Goal: Information Seeking & Learning: Learn about a topic

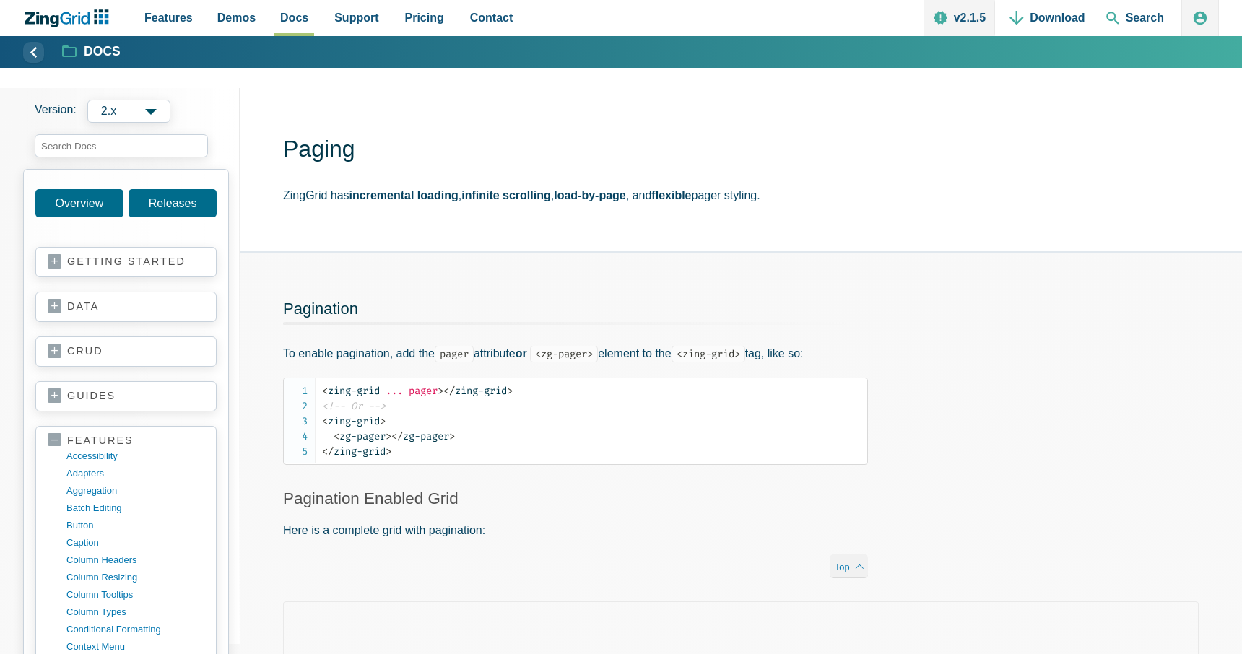
click at [147, 102] on span "2.x" at bounding box center [128, 111] width 83 height 23
click at [193, 101] on label "Version: 2.x 2.x 1.x" at bounding box center [132, 111] width 194 height 23
click at [171, 204] on link "Releases" at bounding box center [173, 203] width 88 height 28
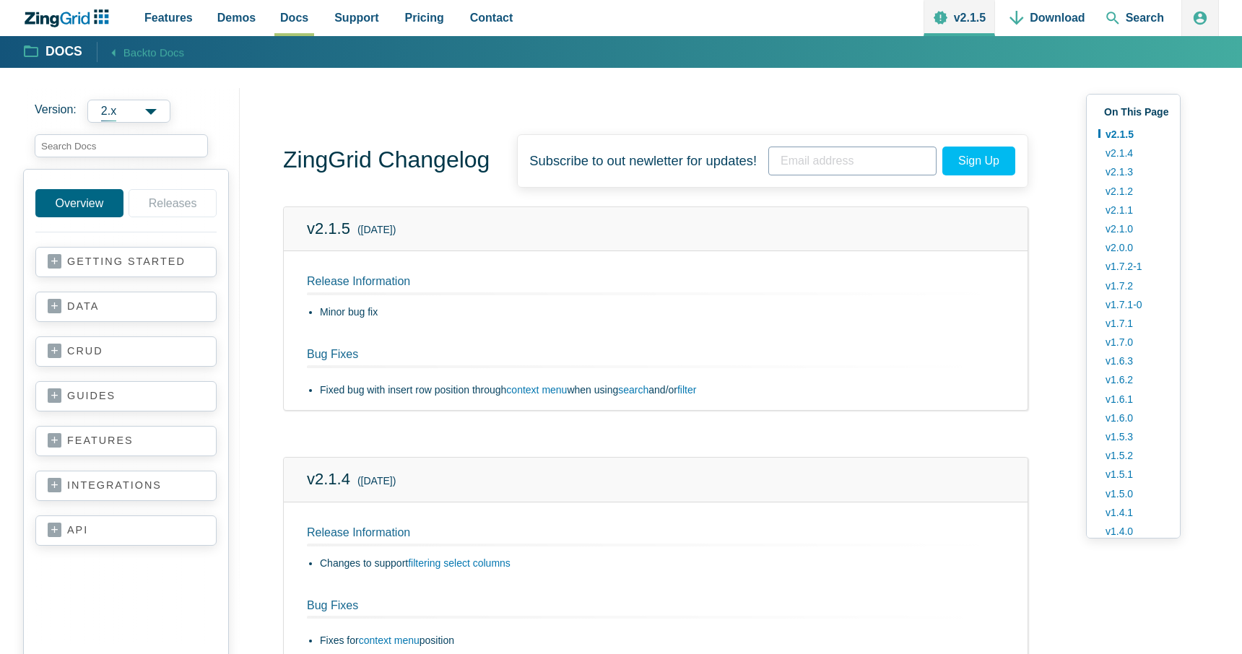
click at [59, 196] on link "Overview" at bounding box center [79, 203] width 88 height 28
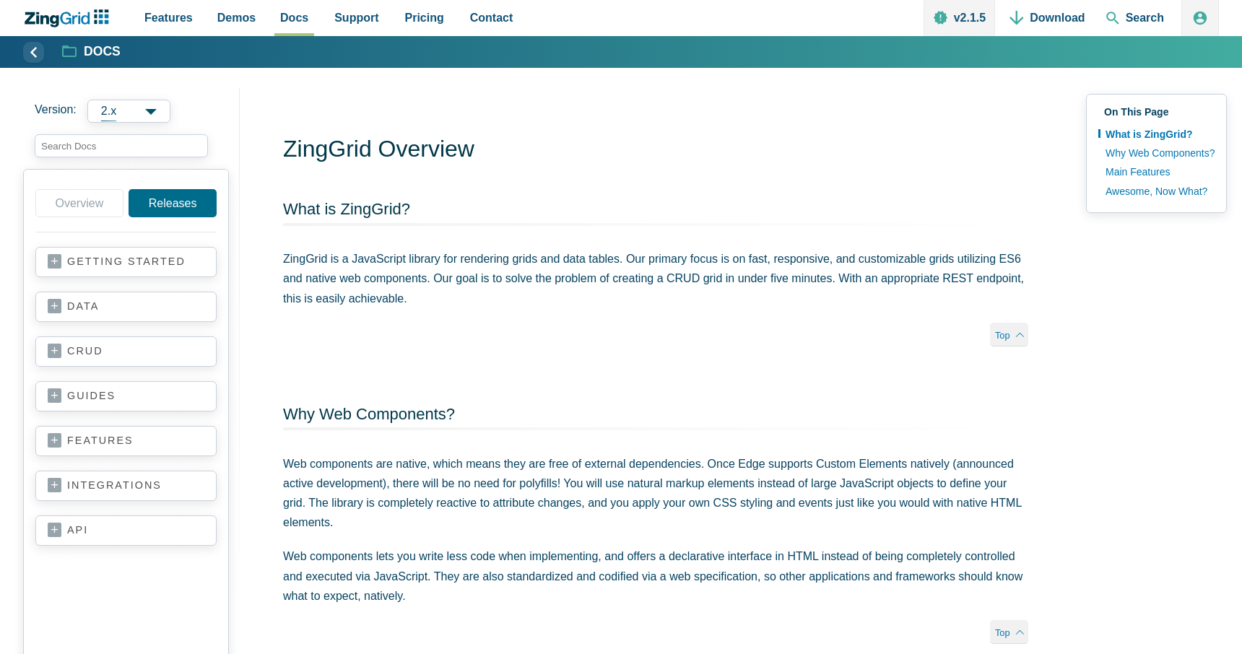
scroll to position [29, 0]
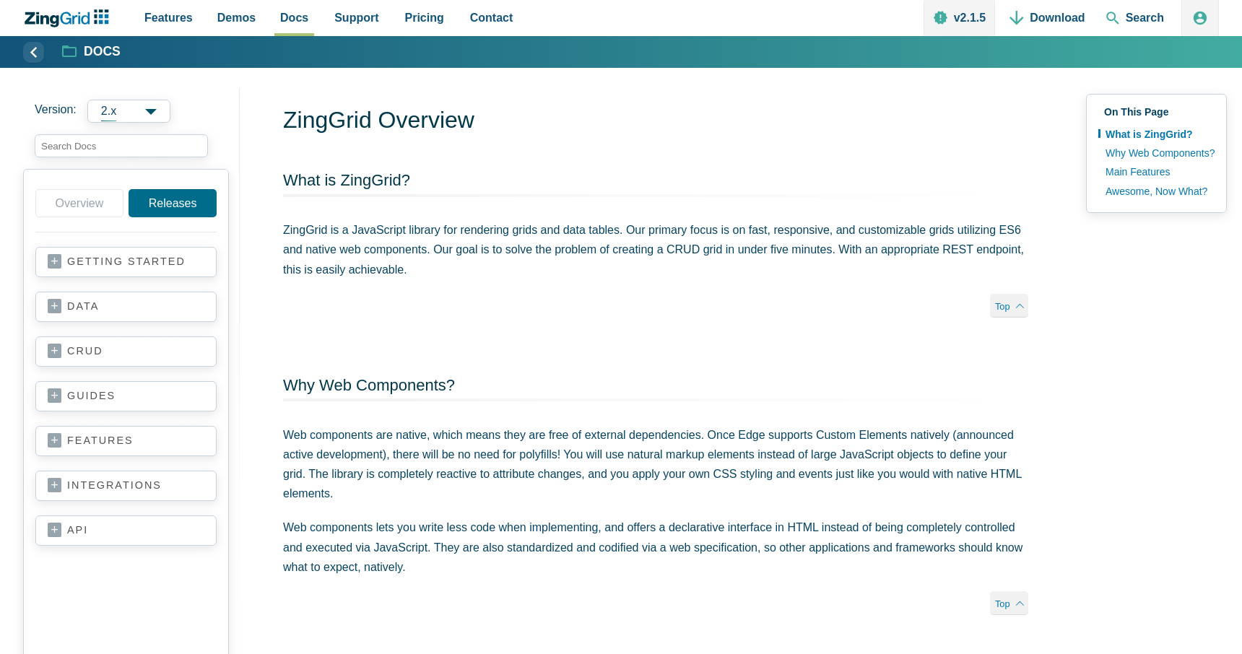
click at [56, 439] on link "features" at bounding box center [126, 441] width 157 height 14
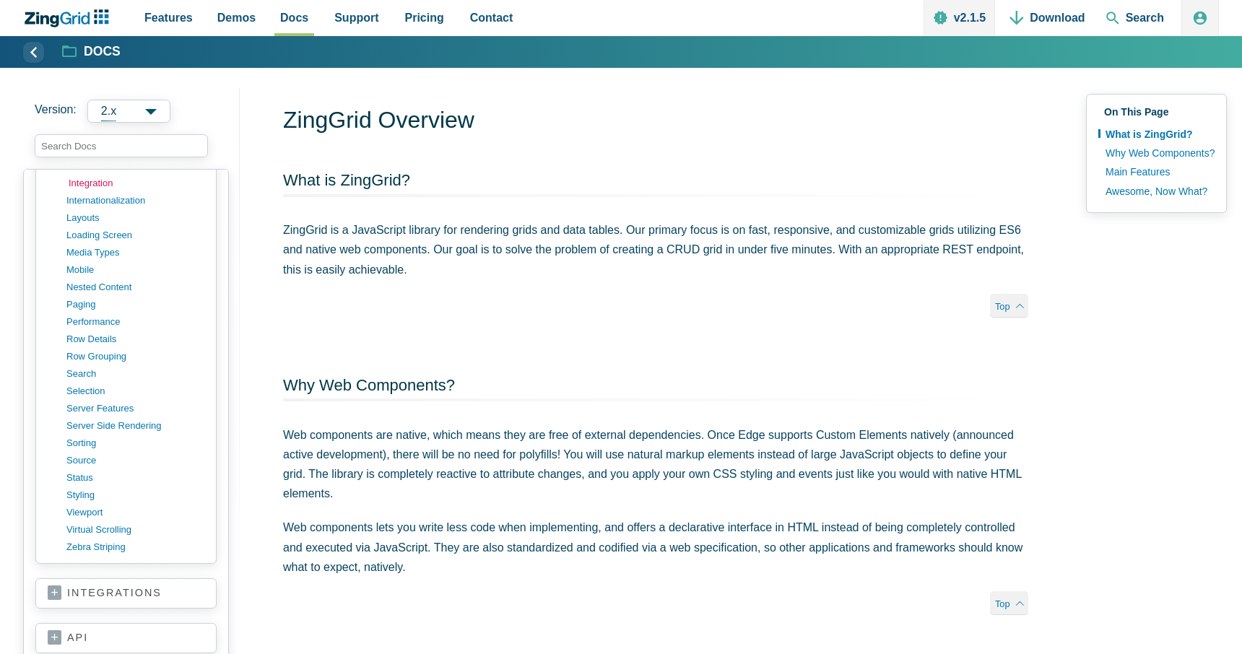
scroll to position [744, 0]
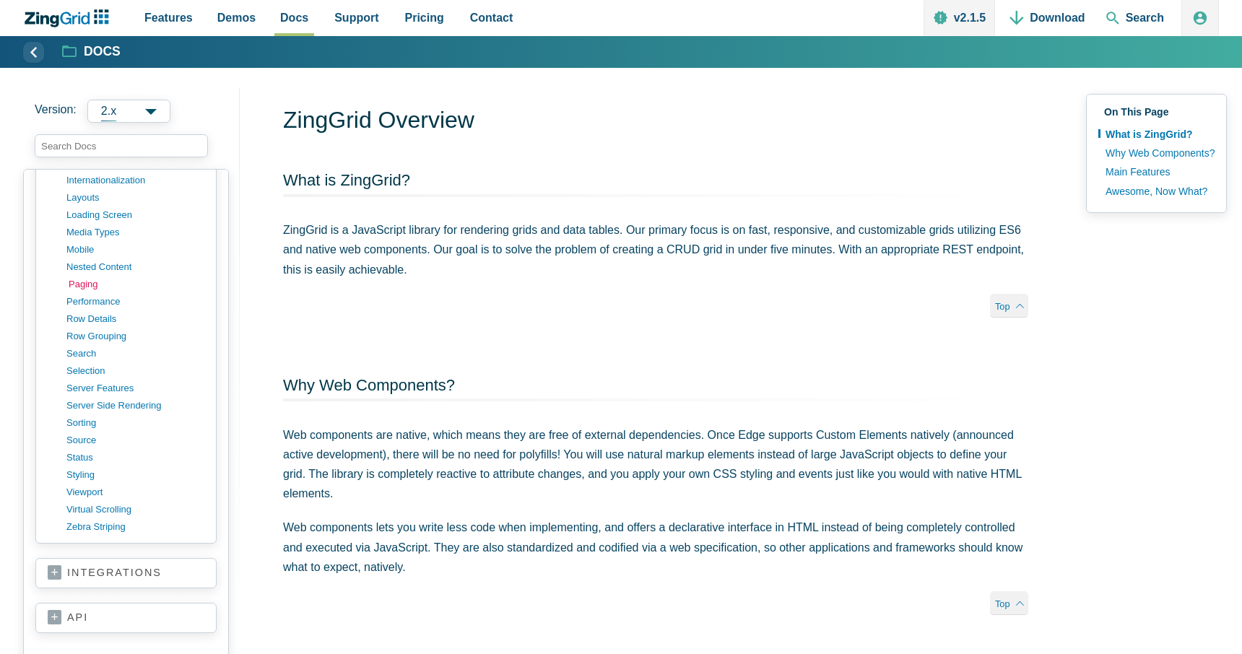
click at [90, 290] on link "paging" at bounding box center [138, 284] width 138 height 17
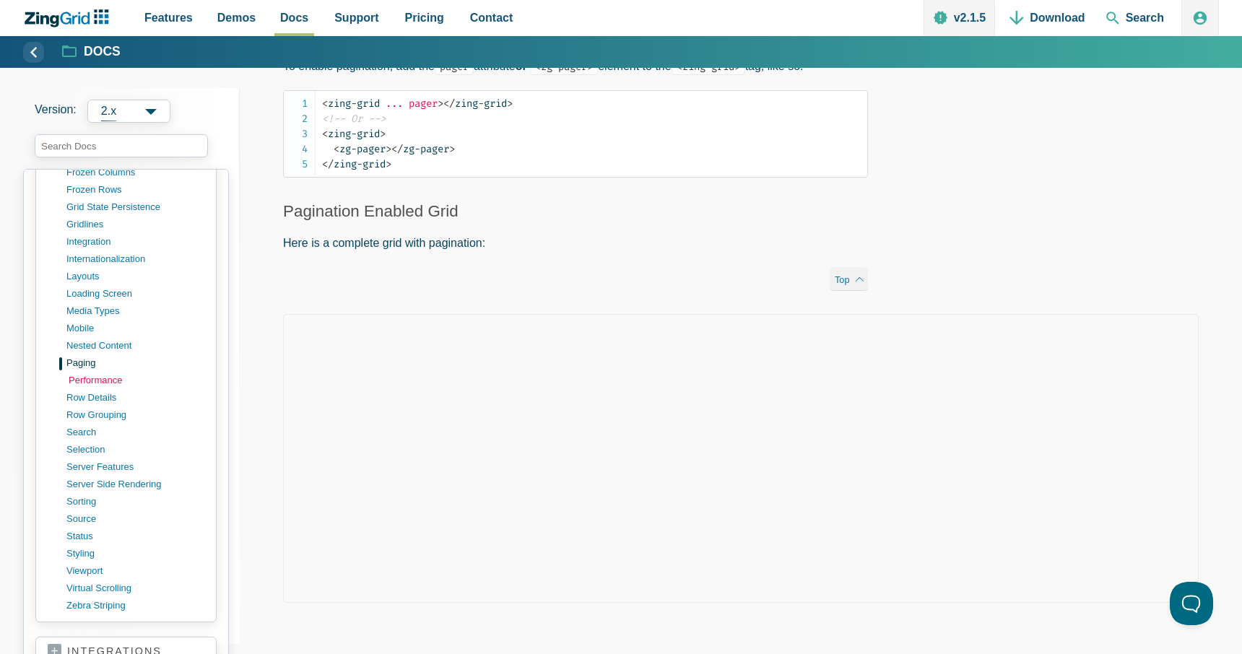
scroll to position [699, 0]
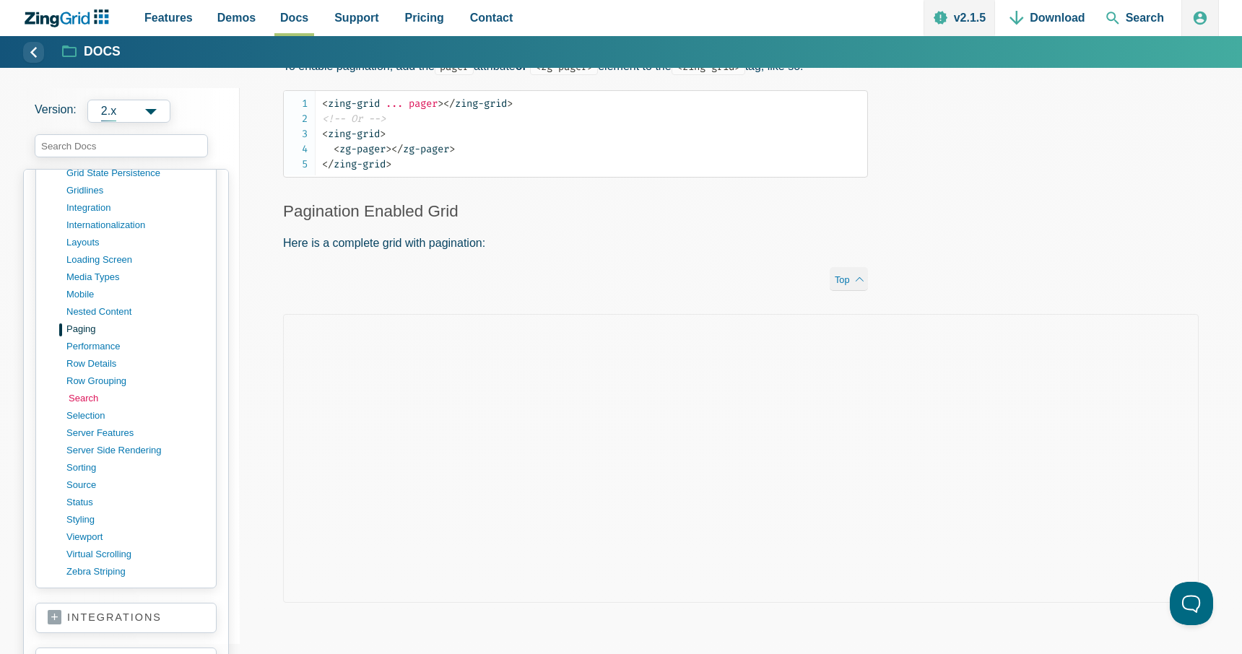
click at [92, 395] on link "search" at bounding box center [138, 398] width 138 height 17
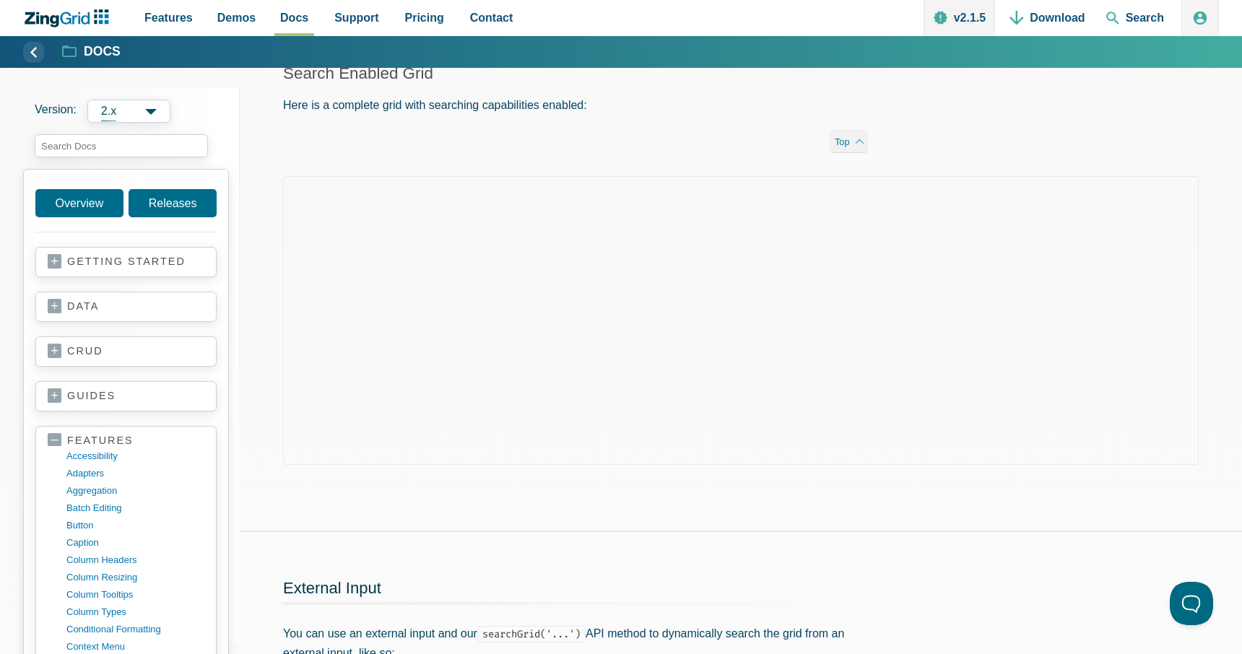
click at [251, 407] on div "App Content" at bounding box center [741, 353] width 1003 height 355
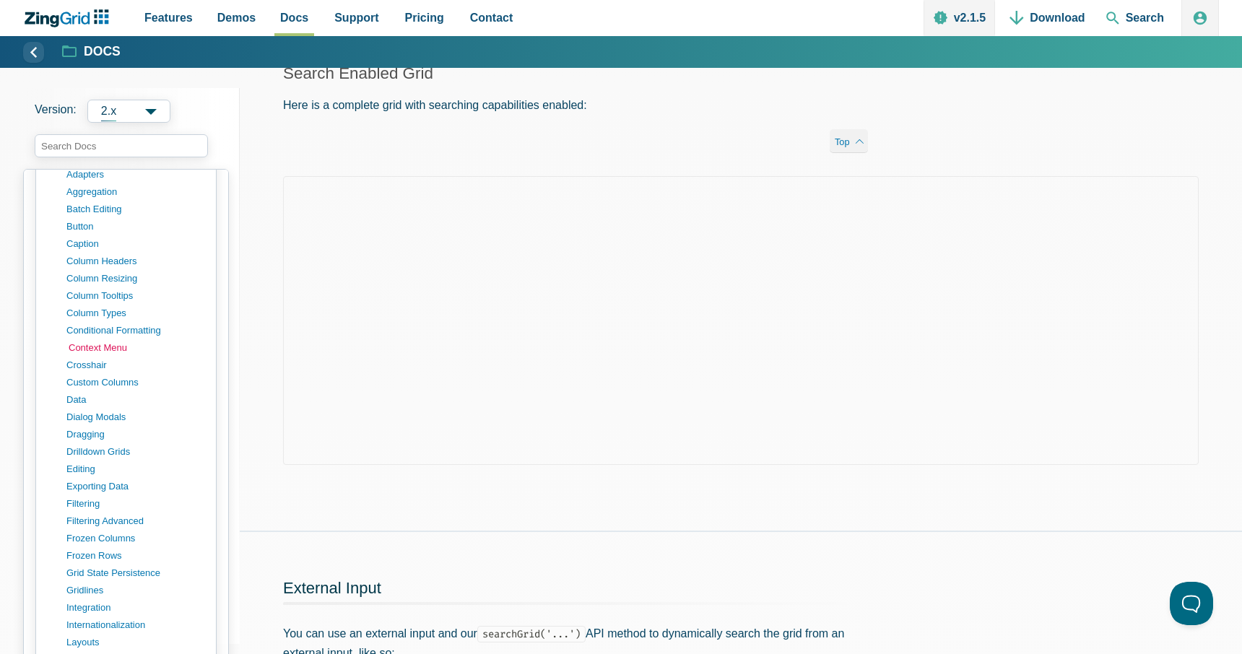
scroll to position [307, 0]
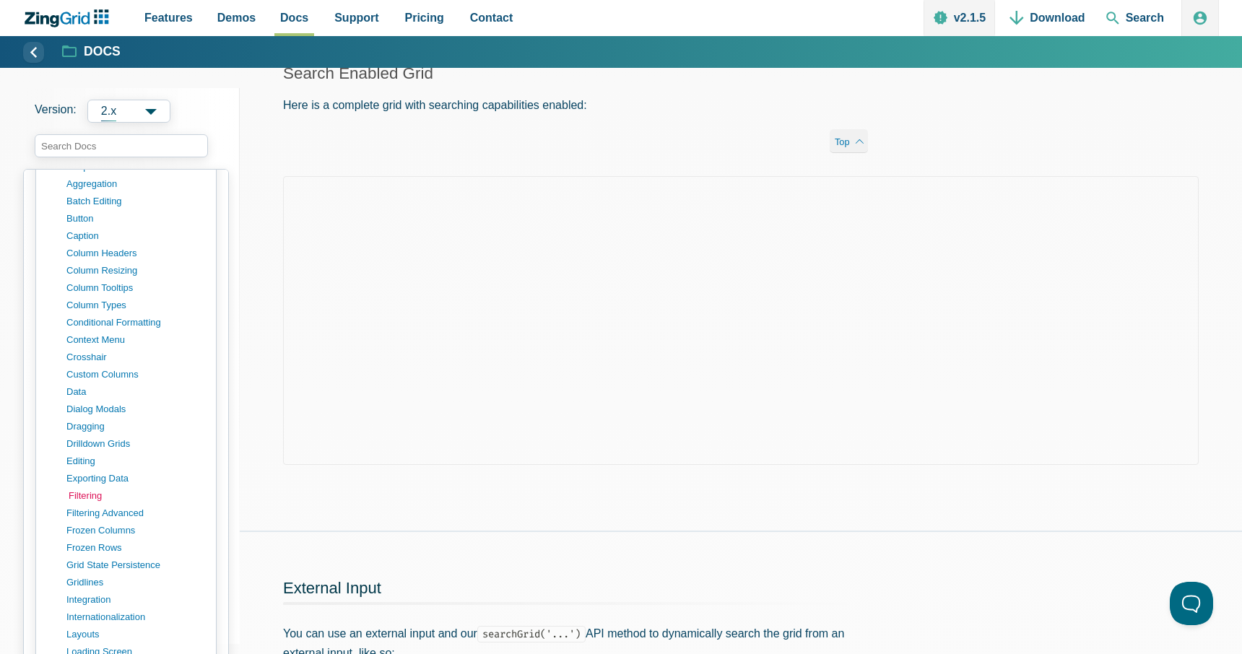
click at [82, 496] on link "filtering" at bounding box center [138, 496] width 138 height 17
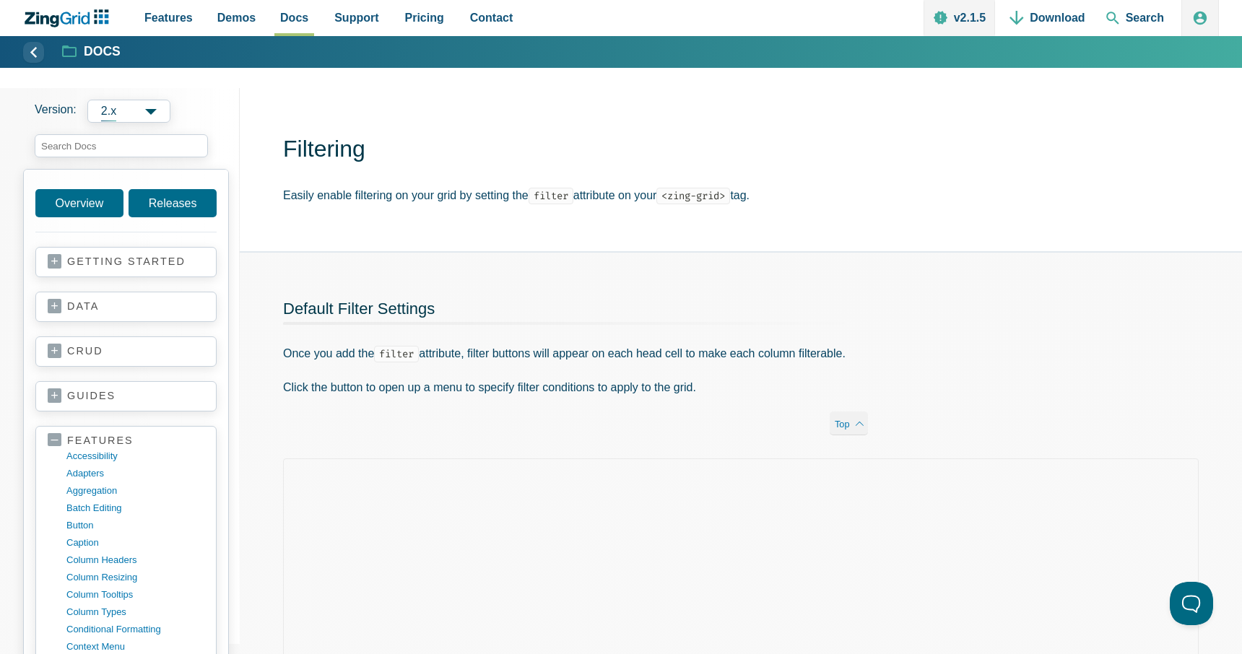
click at [117, 262] on link "getting started" at bounding box center [126, 262] width 157 height 14
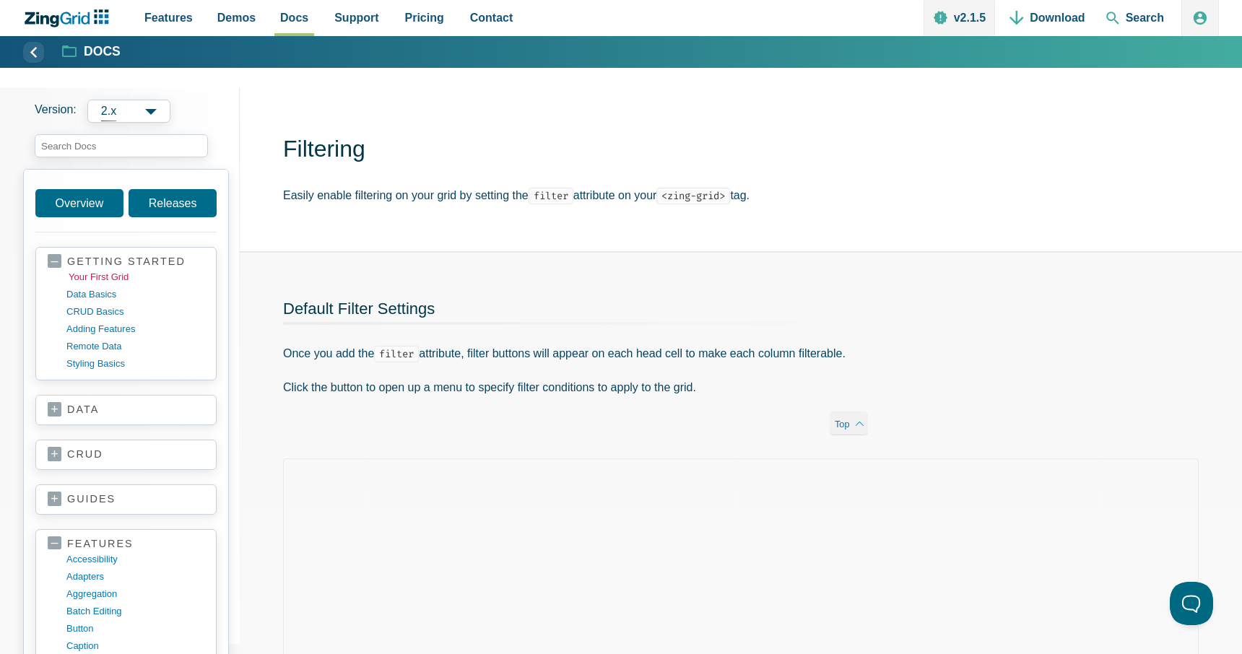
click at [103, 277] on link "your first grid" at bounding box center [138, 277] width 138 height 17
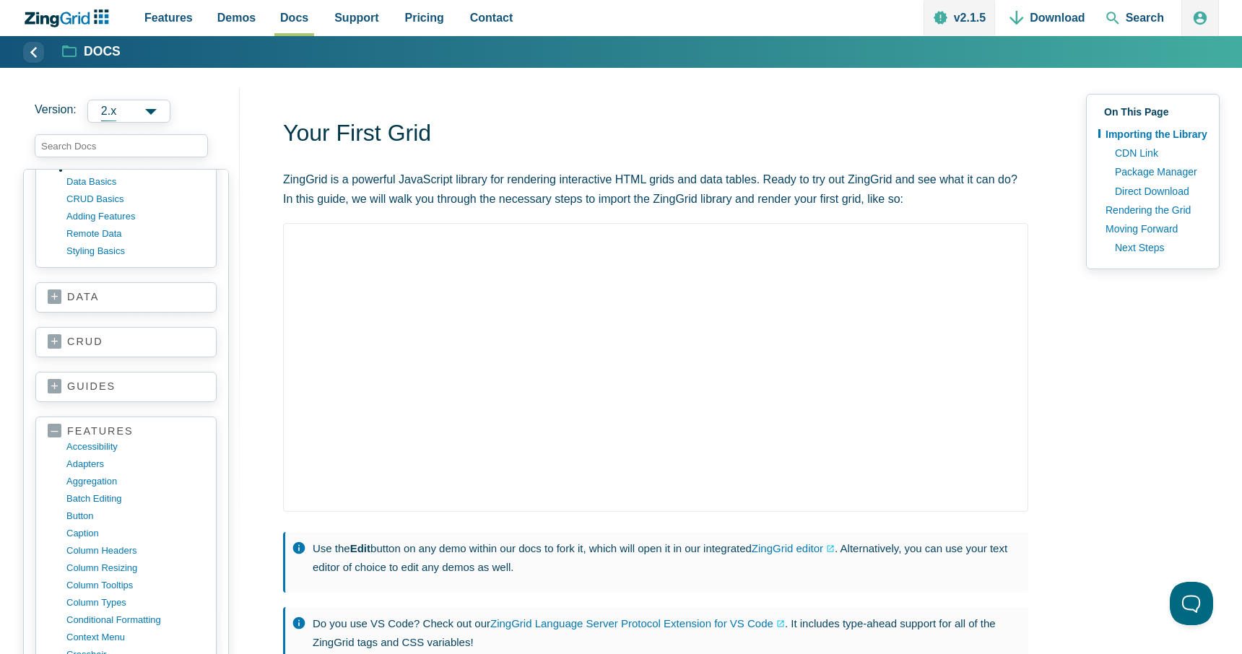
scroll to position [116, 0]
click at [87, 376] on link "guides" at bounding box center [126, 383] width 157 height 14
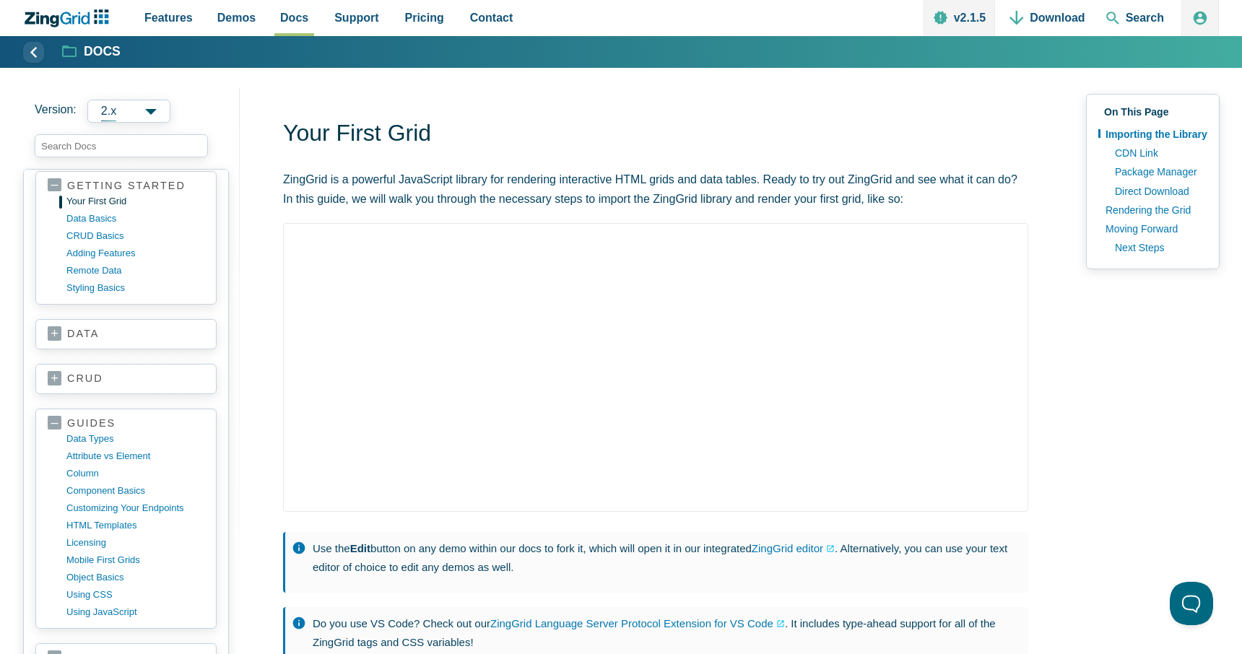
scroll to position [63, 0]
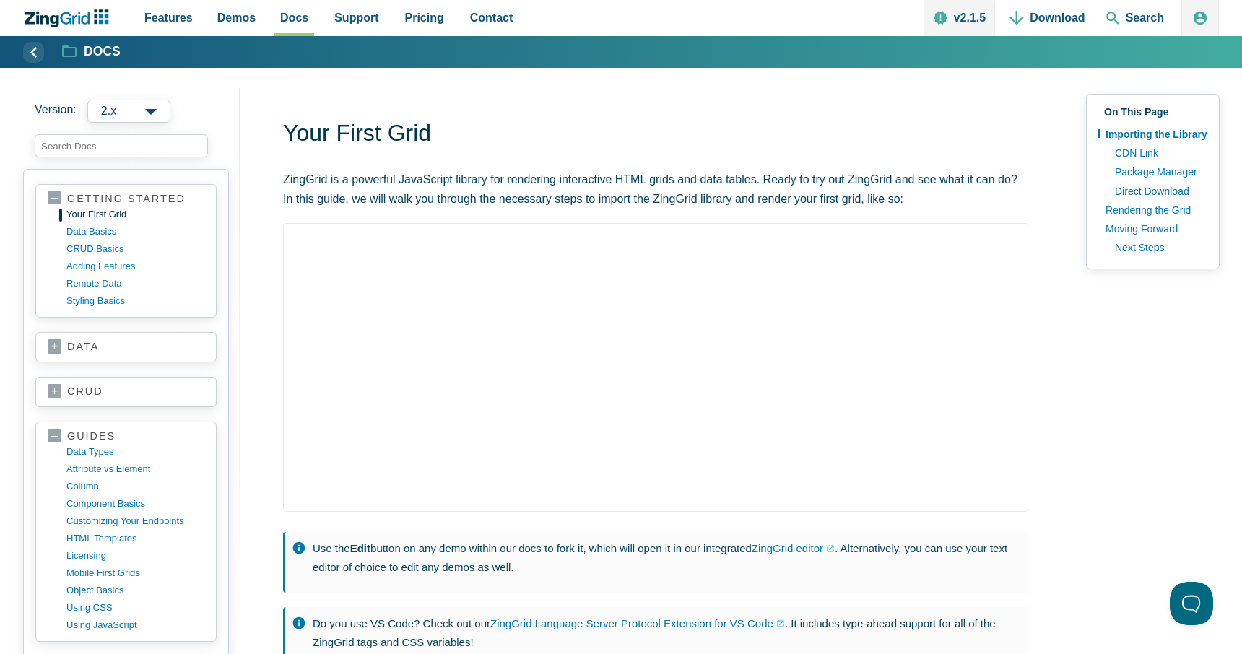
click at [90, 347] on link "data" at bounding box center [126, 347] width 157 height 14
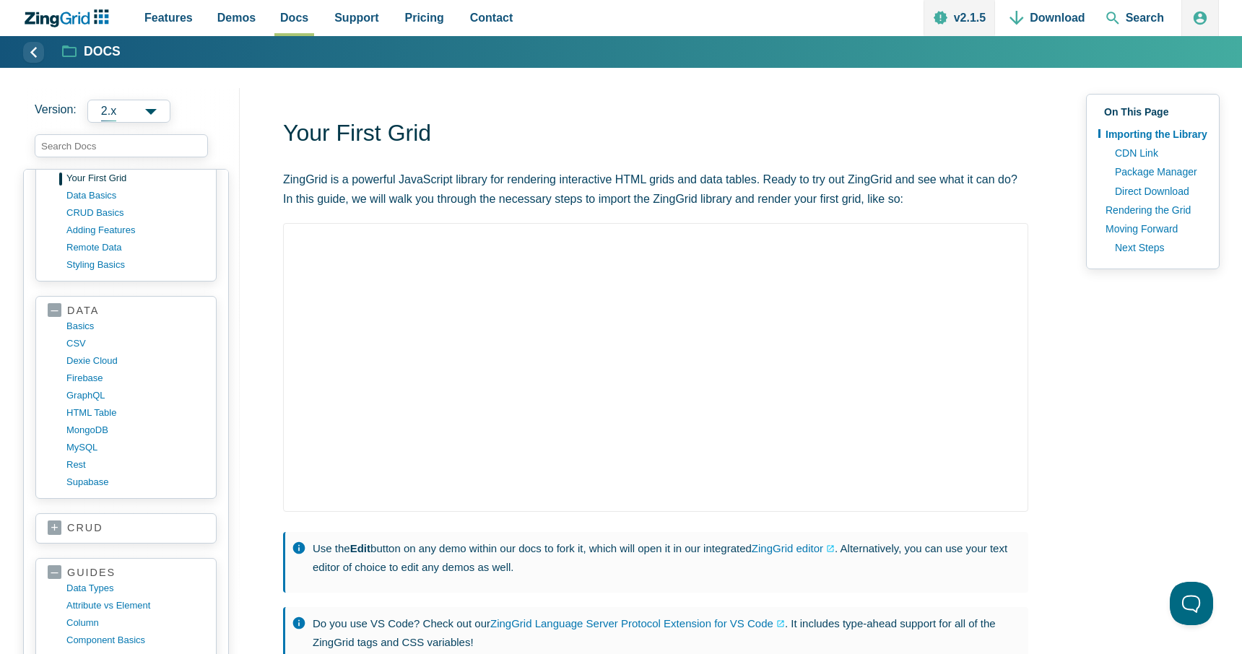
scroll to position [116, 0]
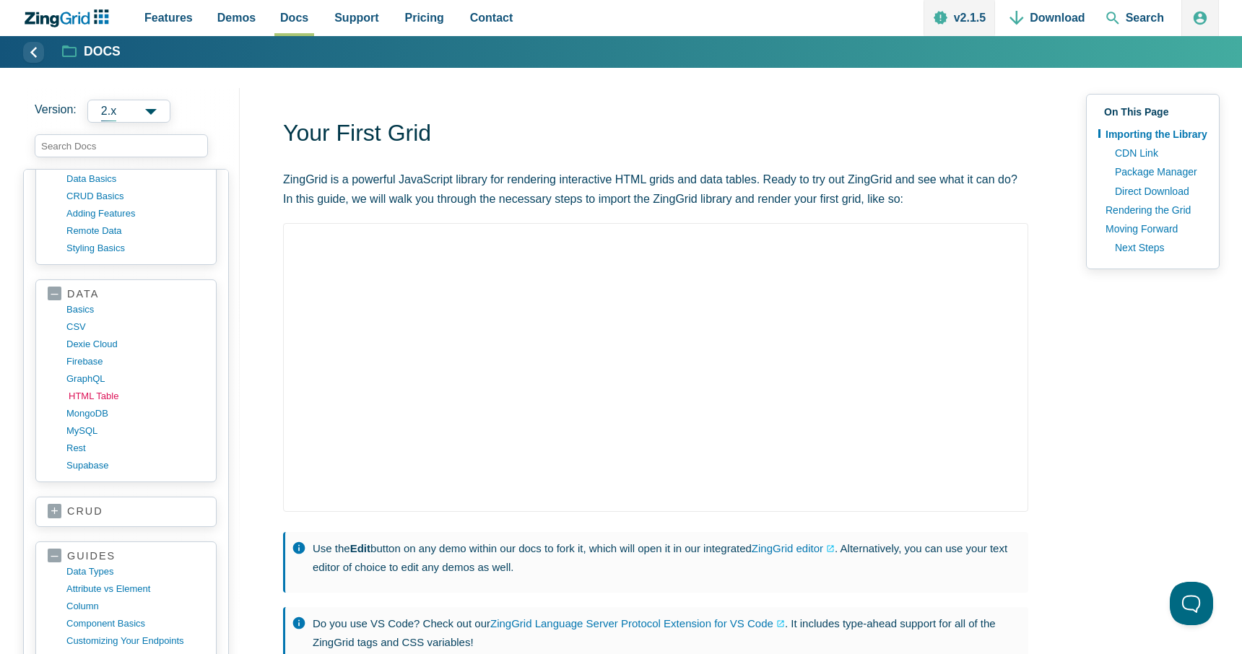
click at [90, 392] on link "HTML table" at bounding box center [138, 396] width 138 height 17
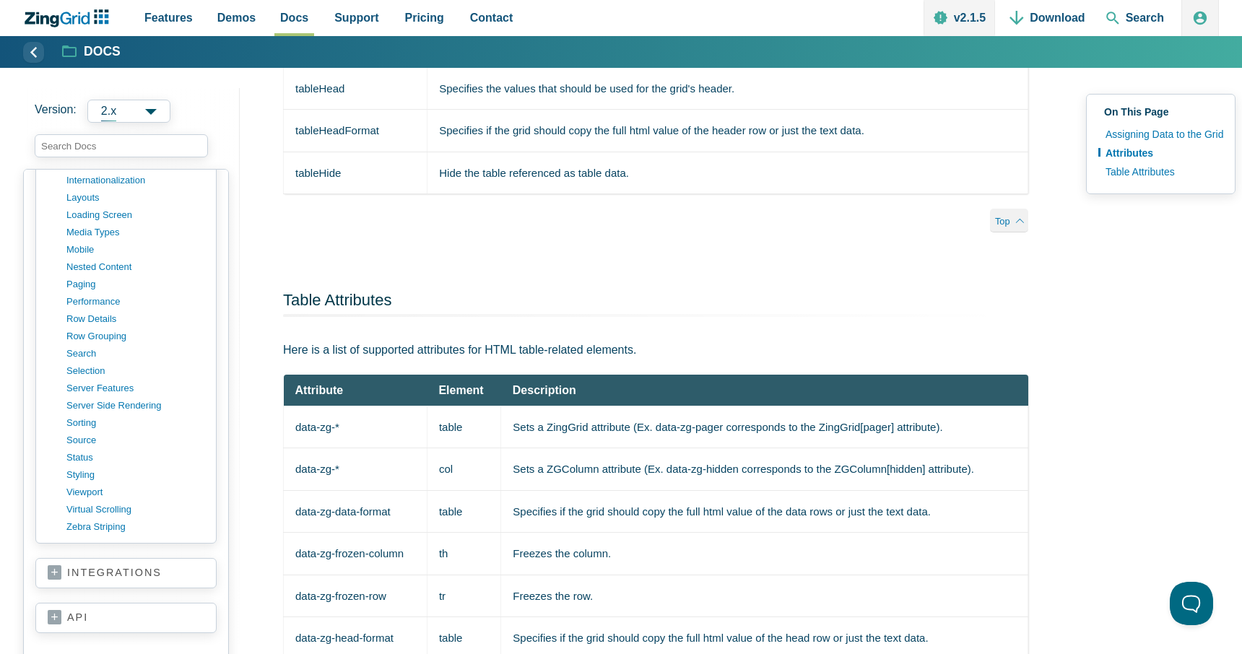
scroll to position [1809, 0]
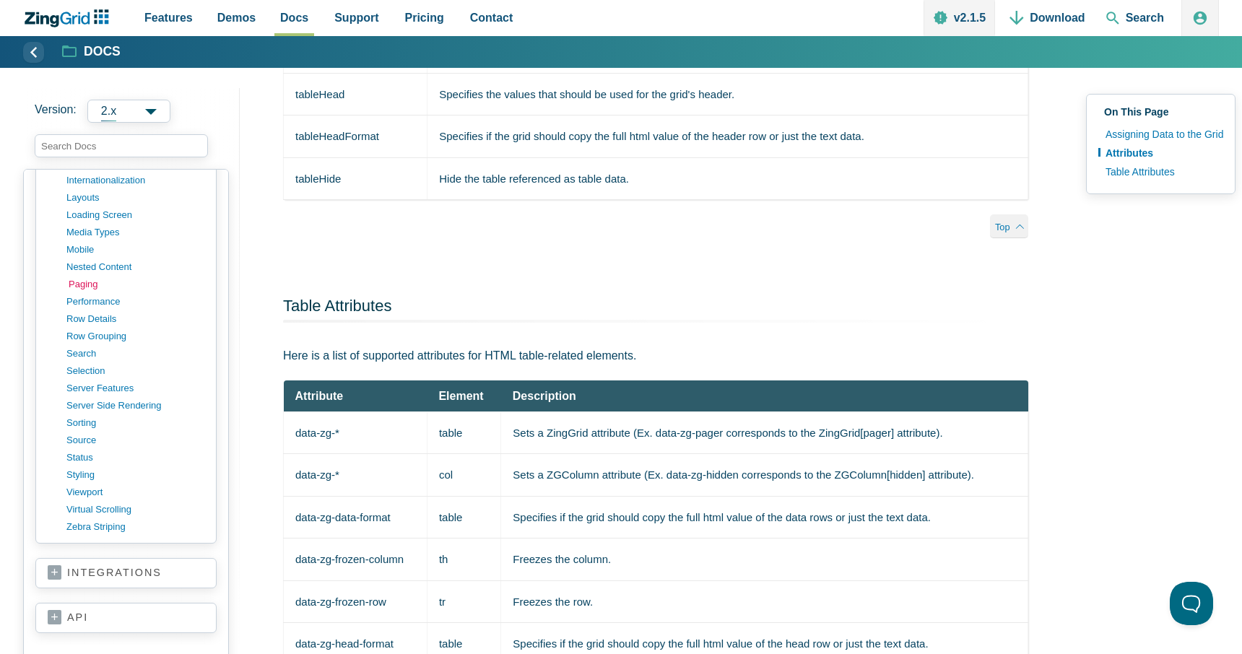
click at [82, 288] on link "paging" at bounding box center [138, 284] width 138 height 17
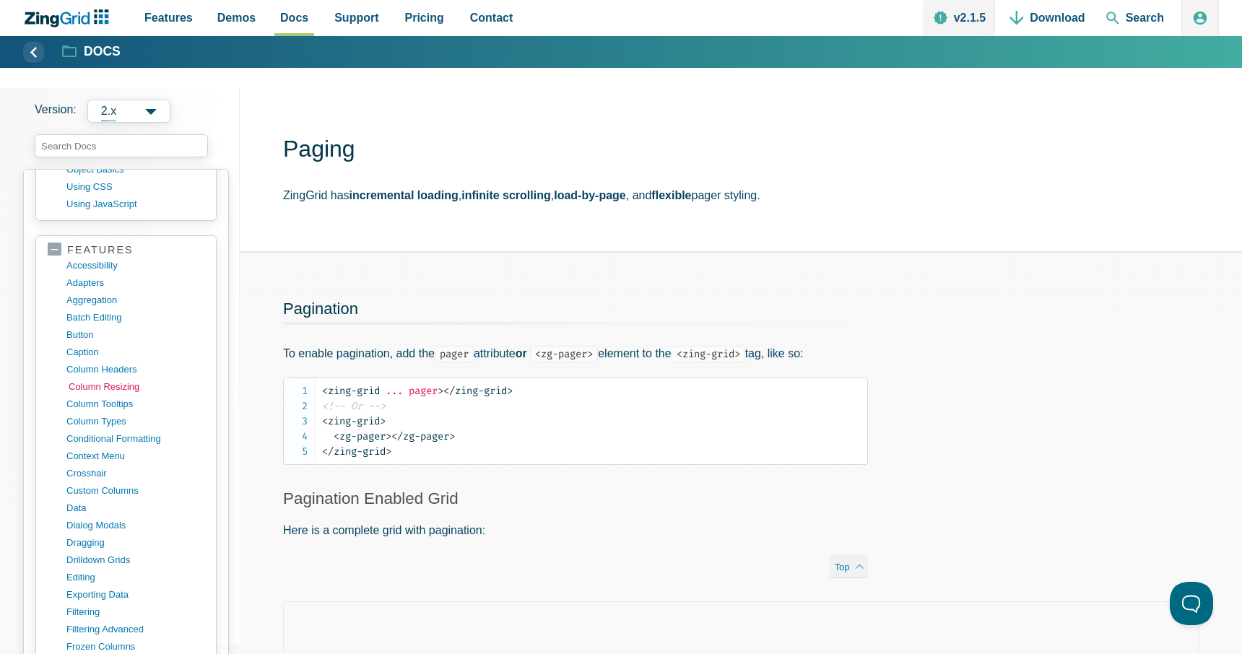
scroll to position [653, 0]
click at [89, 270] on link "accessibility" at bounding box center [138, 269] width 138 height 17
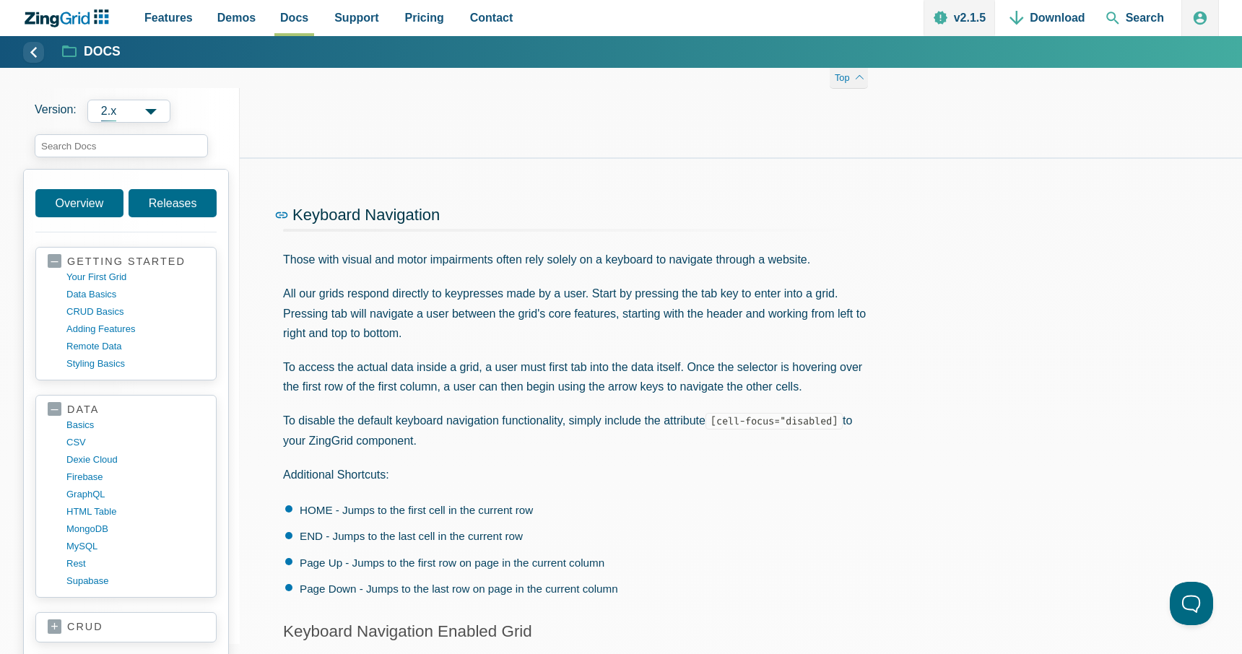
scroll to position [483, 0]
